Goal: Task Accomplishment & Management: Complete application form

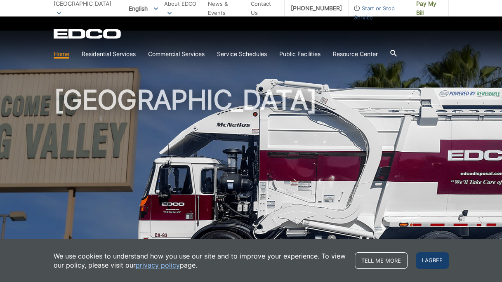
click at [431, 262] on span "I agree" at bounding box center [432, 260] width 33 height 16
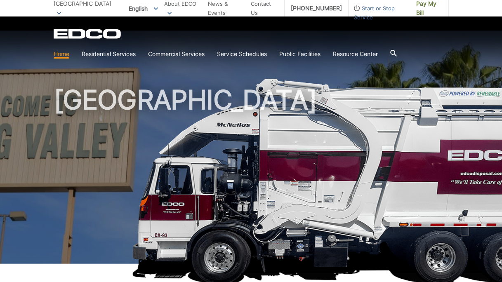
click at [379, 7] on span "Start or Stop Service" at bounding box center [378, 13] width 61 height 18
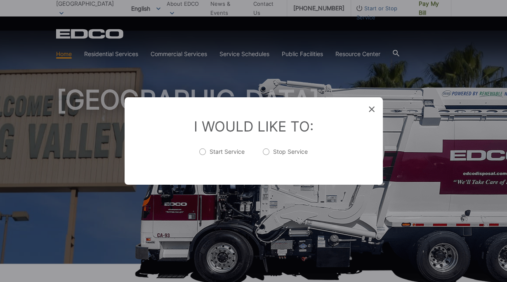
click at [280, 153] on label "Stop Service" at bounding box center [285, 156] width 45 height 16
radio input "true"
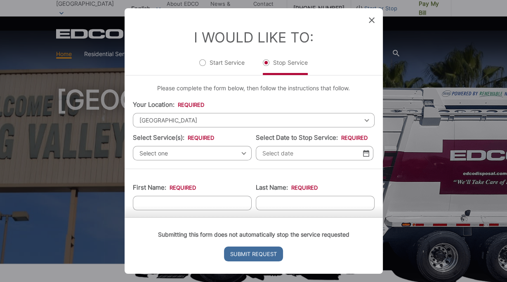
click at [226, 122] on span "[GEOGRAPHIC_DATA]" at bounding box center [254, 120] width 242 height 14
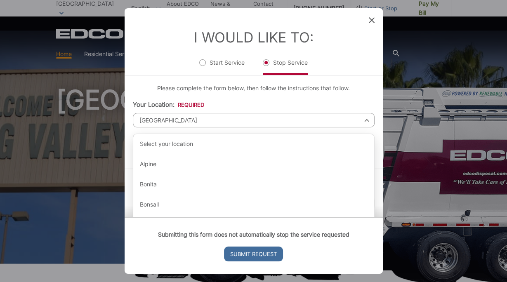
click at [226, 122] on span "[GEOGRAPHIC_DATA]" at bounding box center [254, 120] width 242 height 14
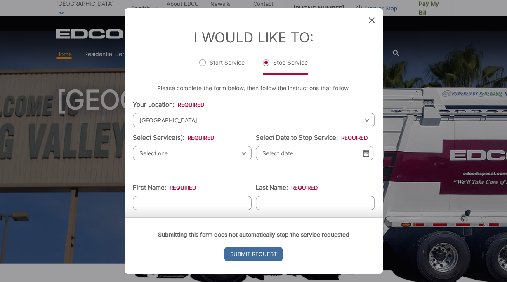
click at [203, 124] on span "[GEOGRAPHIC_DATA]" at bounding box center [254, 120] width 242 height 14
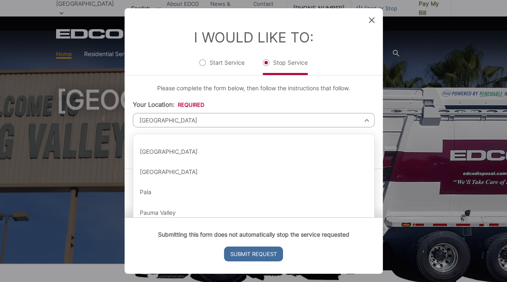
scroll to position [662, 0]
click at [191, 121] on div "Lemon Grove" at bounding box center [253, 111] width 241 height 20
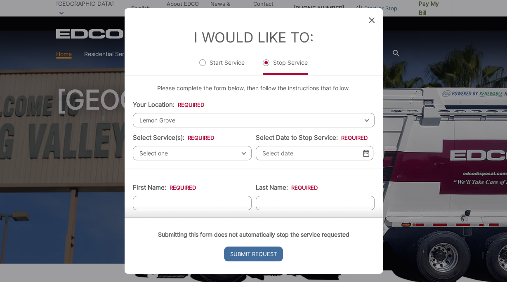
click at [203, 153] on span "Select one" at bounding box center [192, 153] width 119 height 14
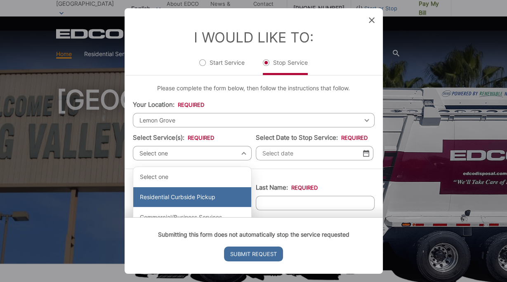
click at [203, 199] on div "Residential Curbside Pickup" at bounding box center [192, 197] width 118 height 20
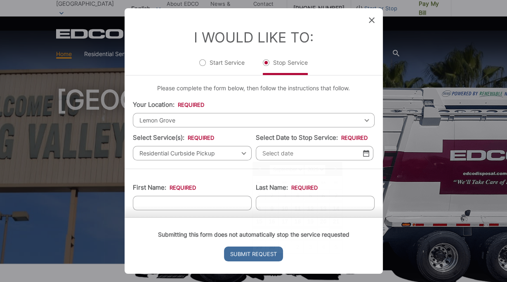
click at [282, 150] on input "Select Date to Stop Service: *" at bounding box center [315, 153] width 118 height 14
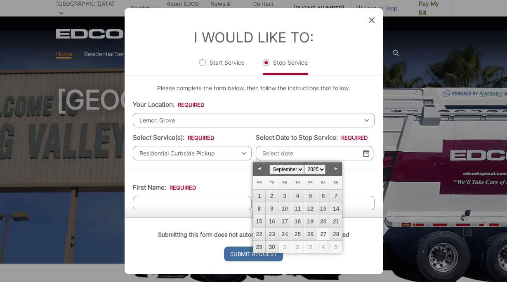
click at [325, 236] on link "27" at bounding box center [323, 234] width 12 height 12
type input "[DATE]"
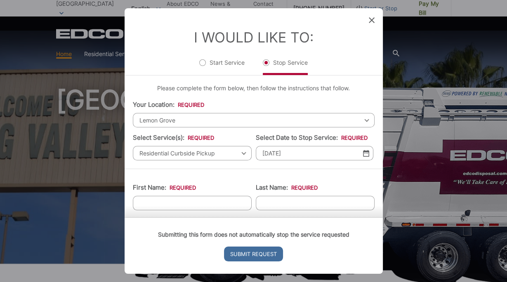
click at [203, 202] on input "First Name: *" at bounding box center [192, 203] width 119 height 14
type input "Tulip"
type input "[PERSON_NAME]"
type input "7602145844"
type input "[EMAIL_ADDRESS][PERSON_NAME][DOMAIN_NAME]"
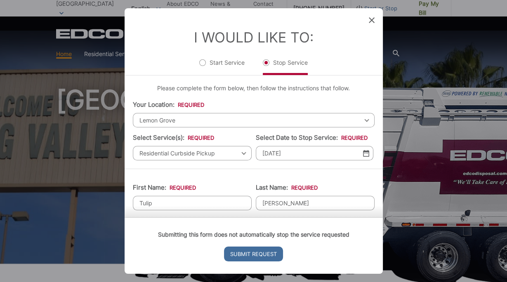
type input "[STREET_ADDRESS]"
type input "[PHONE_NUMBER]"
click at [259, 254] on input "Submit Request" at bounding box center [253, 254] width 59 height 15
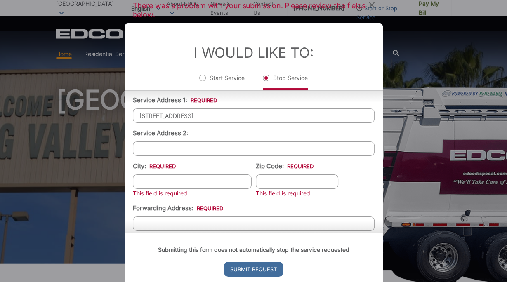
scroll to position [169, 0]
click at [217, 180] on input "City: *" at bounding box center [192, 181] width 119 height 14
type input "Lemon Grove"
type input "91945"
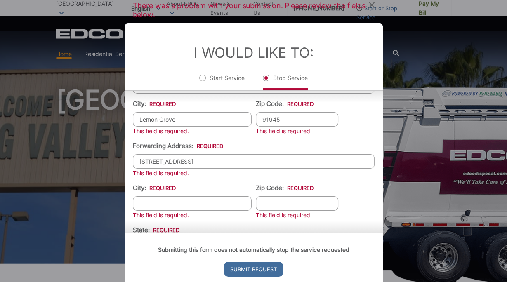
scroll to position [232, 0]
click at [234, 158] on input "[STREET_ADDRESS]" at bounding box center [254, 160] width 242 height 14
type input "[STREET_ADDRESS]"
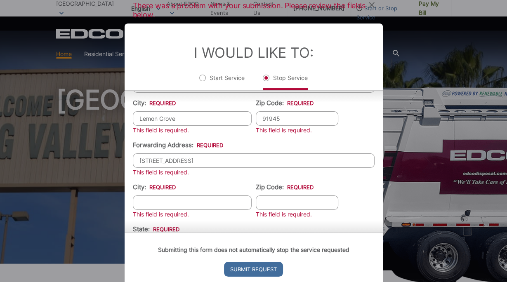
click at [226, 199] on input "City: *" at bounding box center [192, 202] width 119 height 14
type input "s"
type input "[GEOGRAPHIC_DATA]"
type input "84054"
type input "UT"
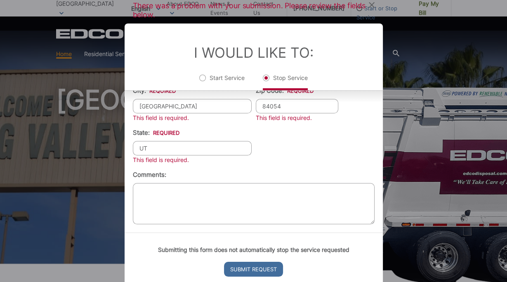
scroll to position [330, 0]
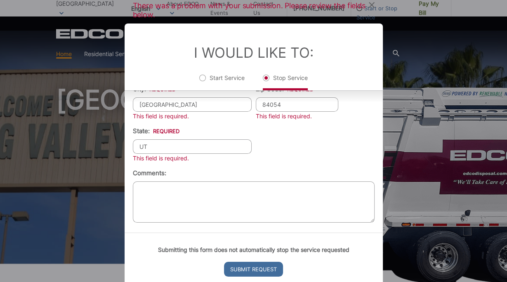
click at [243, 195] on textarea "Comments:" at bounding box center [254, 201] width 242 height 41
type textarea "We moved."
click at [264, 266] on input "Submit Request" at bounding box center [253, 269] width 59 height 15
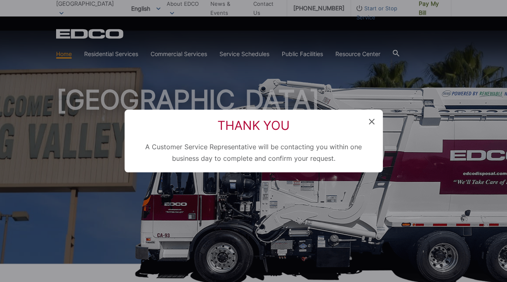
scroll to position [68, 0]
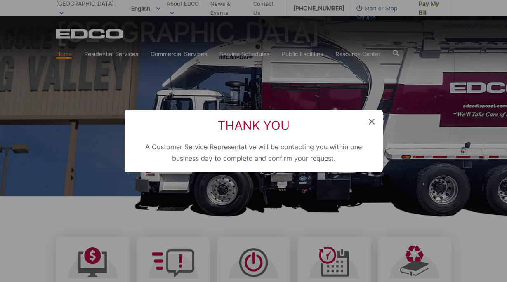
click at [371, 121] on icon at bounding box center [372, 122] width 6 height 6
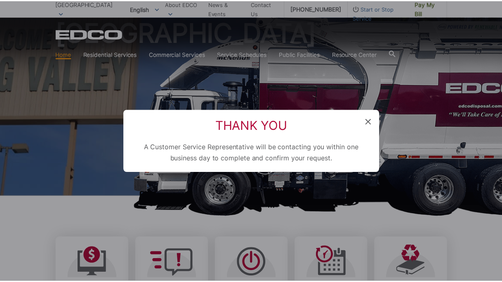
scroll to position [0, 0]
